Goal: Task Accomplishment & Management: Complete application form

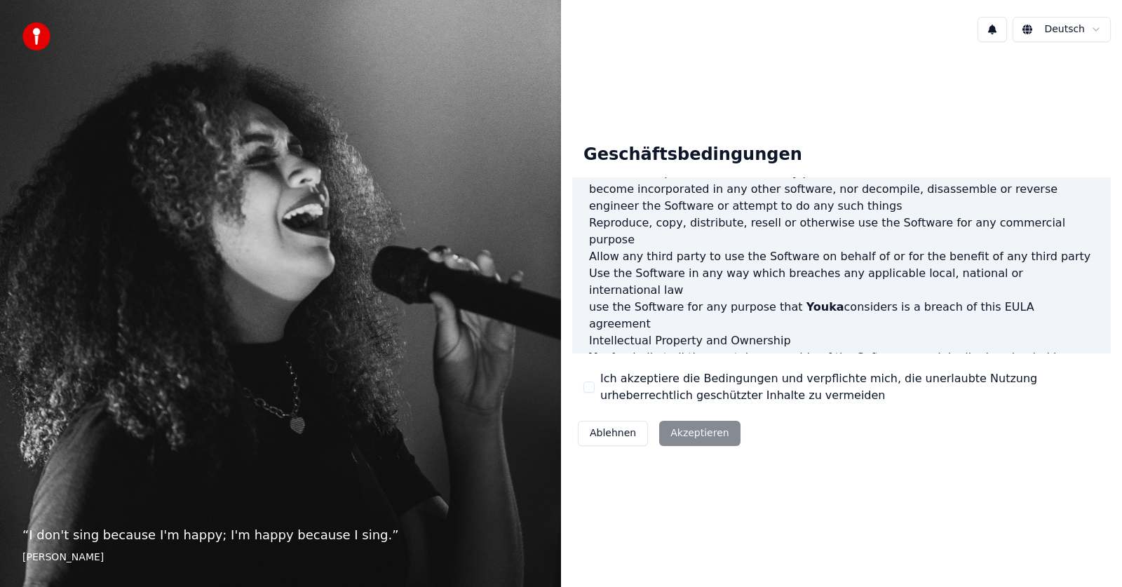
scroll to position [716, 0]
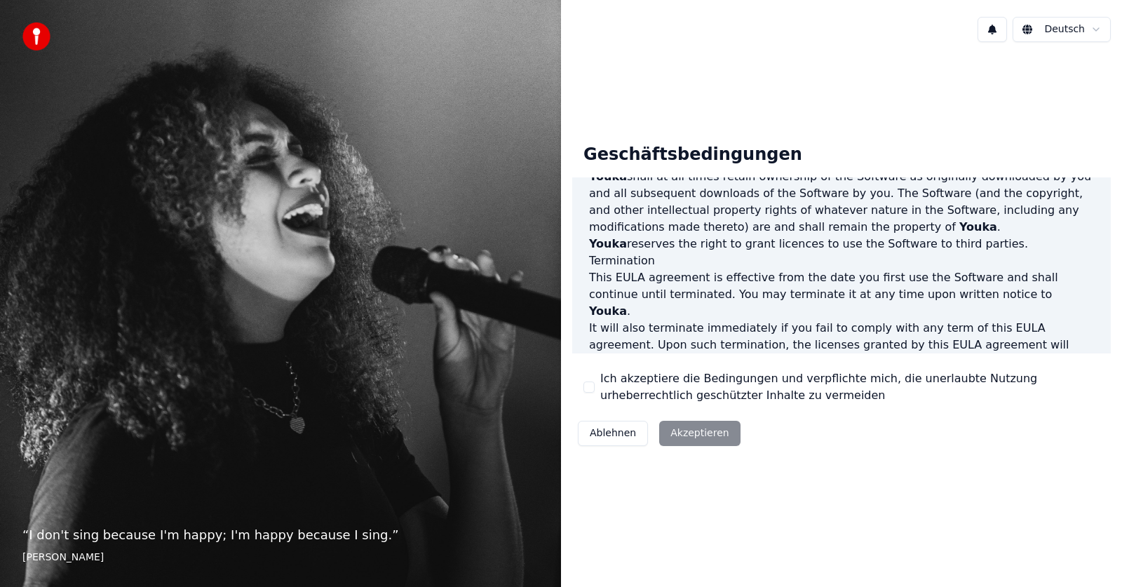
click at [709, 438] on div "Ablehnen Akzeptieren" at bounding box center [659, 433] width 174 height 36
click at [590, 386] on button "Ich akzeptiere die Bedingungen und verpflichte mich, die unerlaubte Nutzung urh…" at bounding box center [588, 387] width 11 height 11
click at [680, 428] on button "Akzeptieren" at bounding box center [699, 433] width 81 height 25
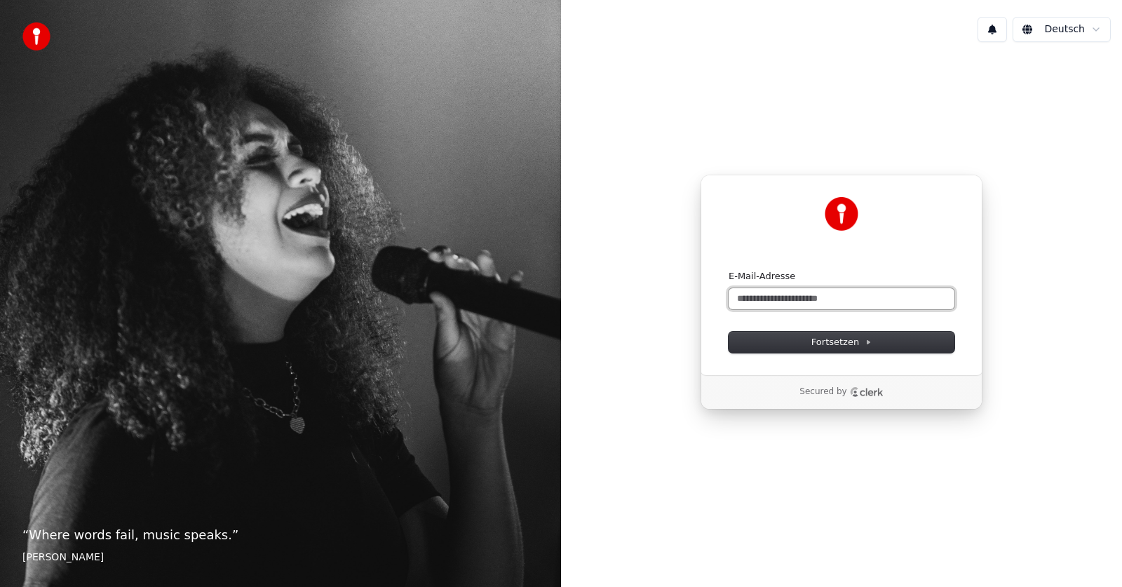
click at [832, 295] on input "E-Mail-Adresse" at bounding box center [842, 298] width 226 height 21
type input "*"
click at [729, 270] on button "submit" at bounding box center [729, 270] width 0 height 0
click at [814, 296] on input "**********" at bounding box center [842, 298] width 226 height 21
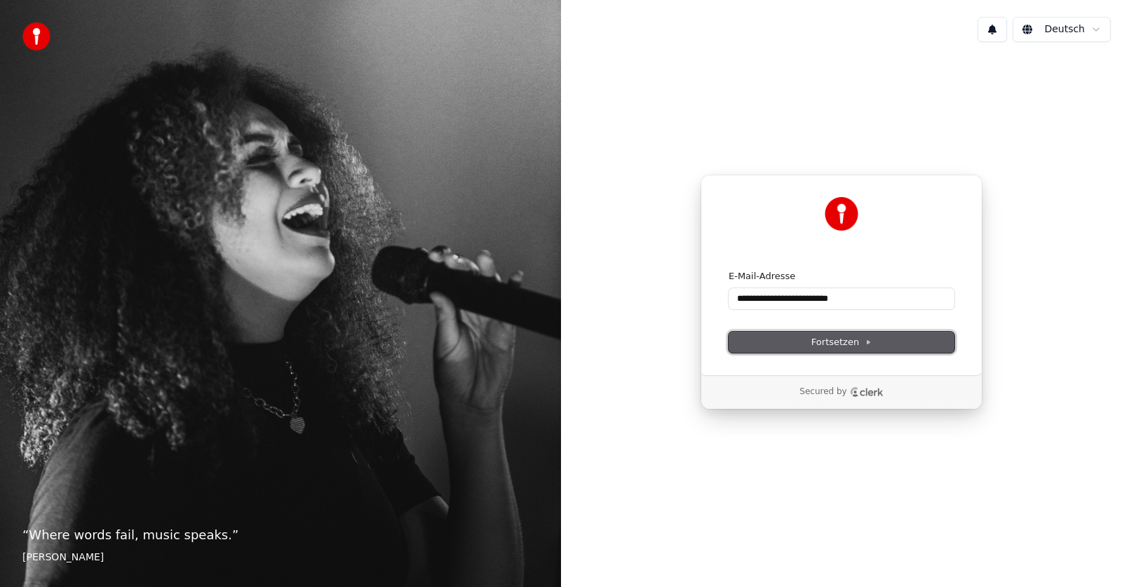
click at [821, 338] on span "Fortsetzen" at bounding box center [841, 342] width 60 height 13
type input "**********"
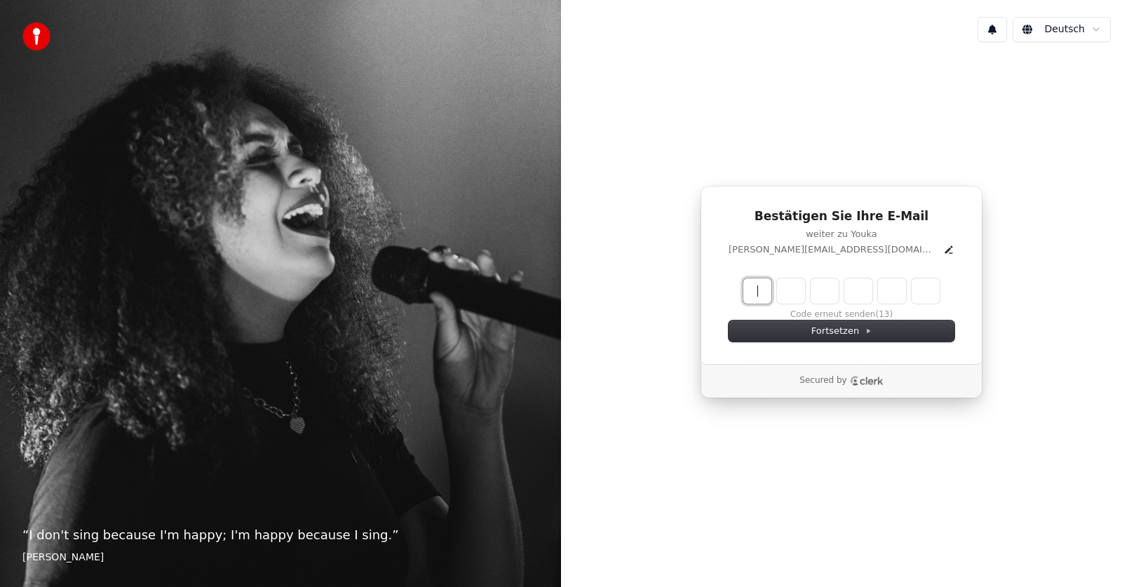
click at [762, 293] on input "Enter verification code" at bounding box center [855, 290] width 224 height 25
type input "******"
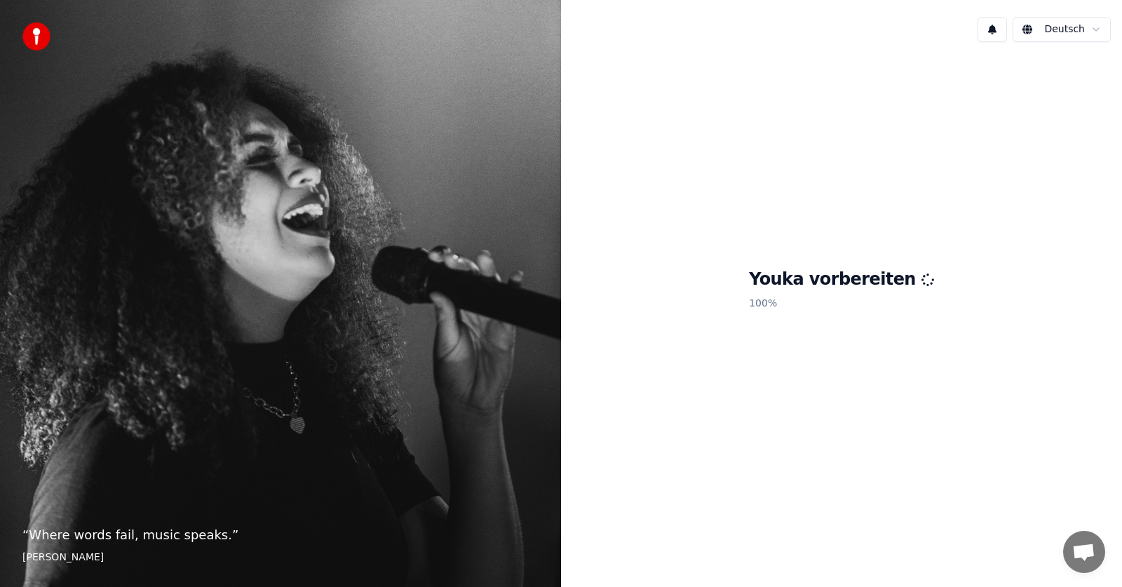
click at [830, 123] on div "Youka vorbereiten 100 %" at bounding box center [841, 292] width 561 height 478
click at [825, 149] on div "Youka vorbereiten 100 %" at bounding box center [841, 292] width 561 height 478
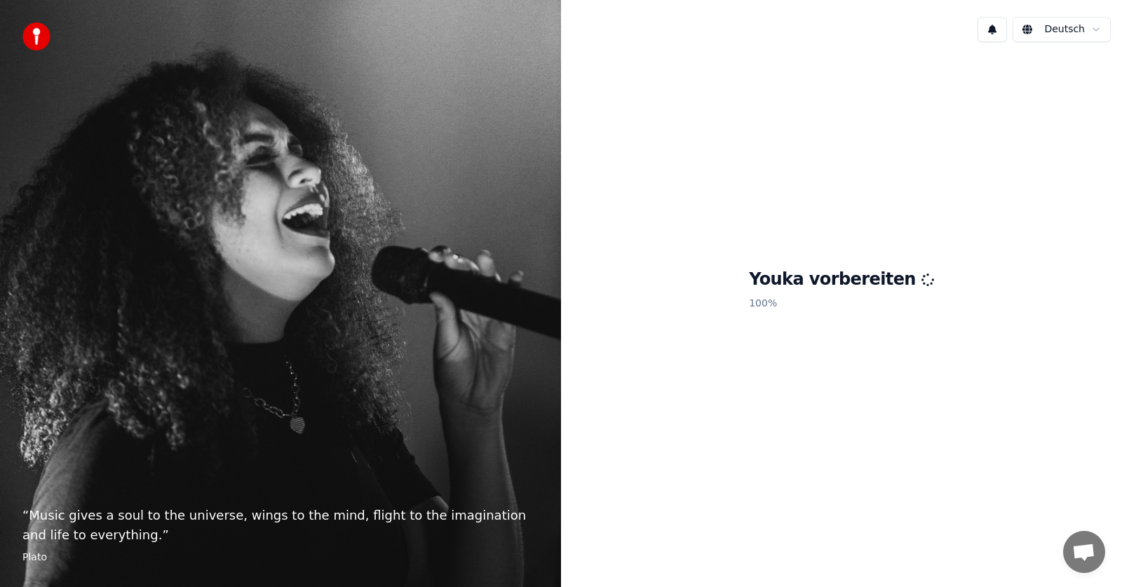
click at [32, 36] on img at bounding box center [36, 36] width 28 height 28
click at [372, 520] on p "“ Music gives a soul to the universe, wings to the mind, flight to the imaginat…" at bounding box center [280, 525] width 516 height 39
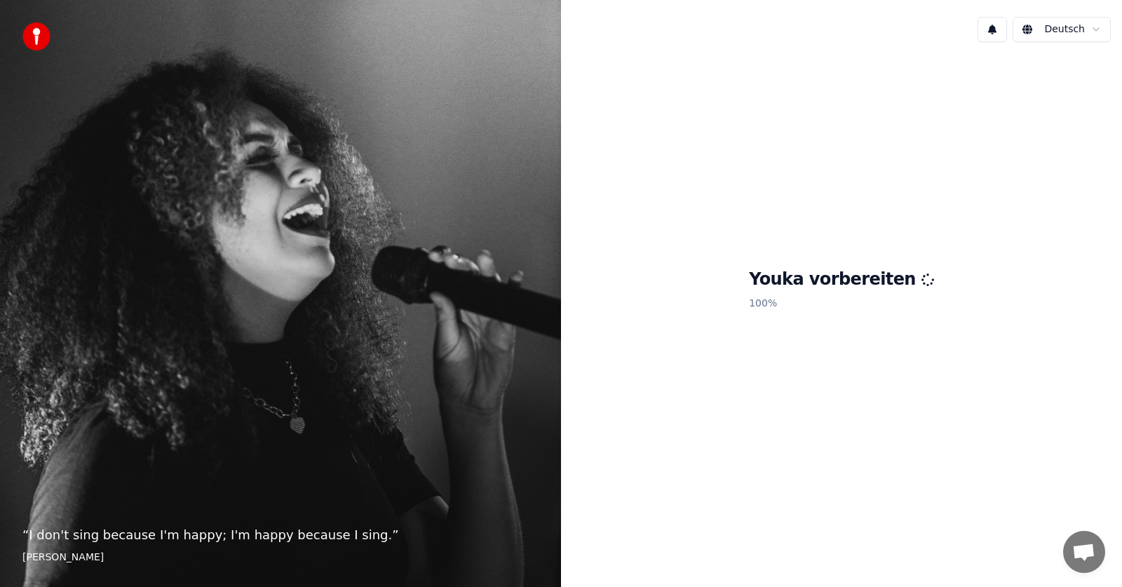
click at [21, 31] on div "“ I don't sing because I'm happy; I'm happy because I sing. ” William James" at bounding box center [280, 293] width 561 height 587
click at [283, 522] on div "“ I don't sing because I'm happy; I'm happy because I sing. ” William James" at bounding box center [280, 293] width 561 height 587
